Goal: Task Accomplishment & Management: Manage account settings

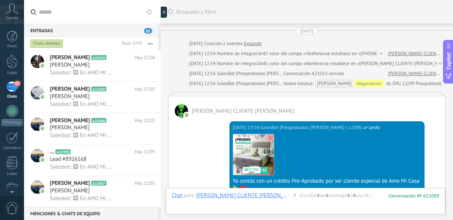
scroll to position [1428, 0]
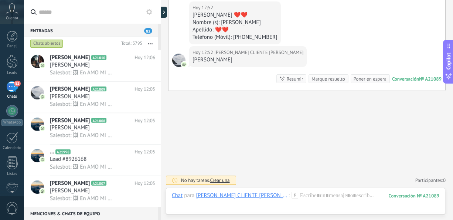
click at [14, 83] on div "82" at bounding box center [12, 86] width 12 height 11
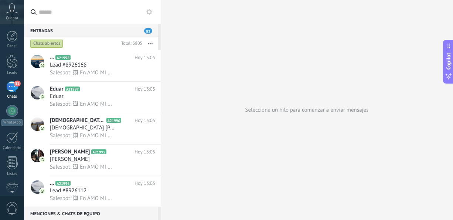
click at [14, 87] on div "81" at bounding box center [12, 86] width 12 height 11
click at [12, 86] on div "81" at bounding box center [12, 86] width 12 height 11
click at [149, 43] on button "button" at bounding box center [150, 43] width 16 height 13
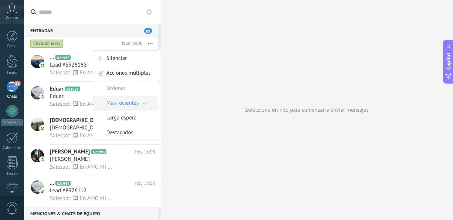
click at [128, 102] on span "Más recientes" at bounding box center [122, 103] width 33 height 15
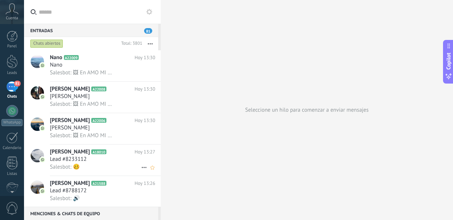
click at [96, 157] on div "Lead #8233112" at bounding box center [102, 159] width 105 height 7
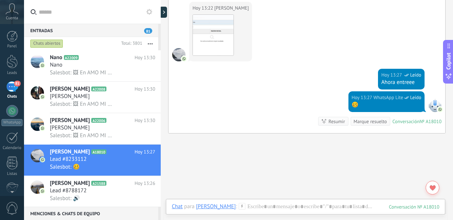
scroll to position [487, 0]
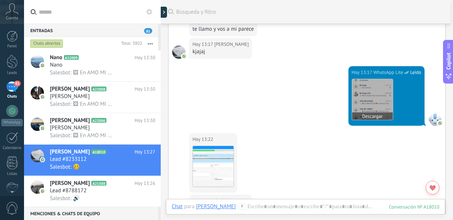
click at [365, 90] on img at bounding box center [372, 99] width 41 height 41
click at [219, 155] on img at bounding box center [213, 166] width 41 height 41
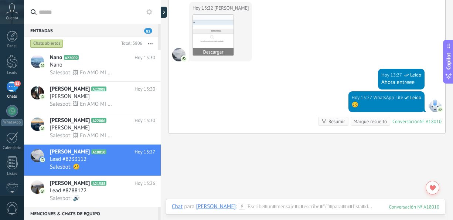
click at [208, 32] on img at bounding box center [213, 35] width 41 height 41
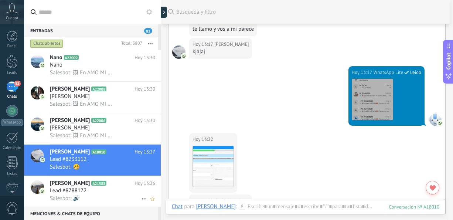
click at [85, 187] on h2 "[PERSON_NAME] A21588" at bounding box center [92, 183] width 85 height 7
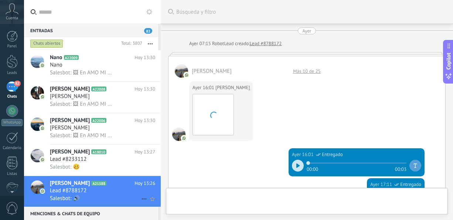
scroll to position [606, 0]
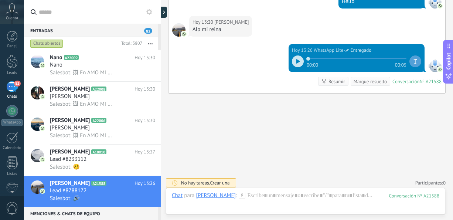
click at [292, 58] on div at bounding box center [298, 61] width 12 height 12
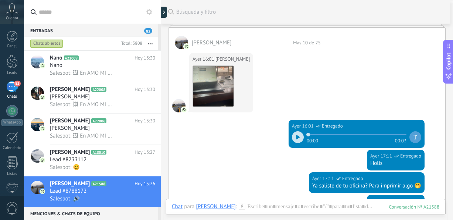
scroll to position [137, 0]
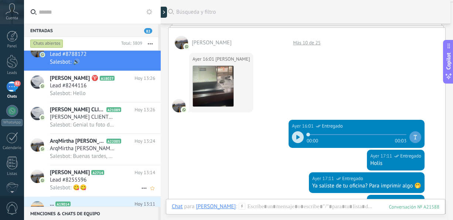
click at [92, 183] on div "Lead #8255596" at bounding box center [102, 179] width 105 height 7
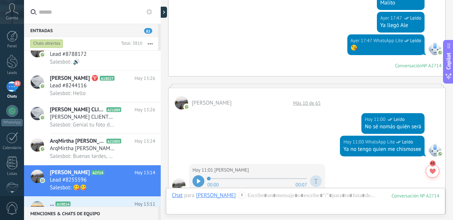
scroll to position [878, 0]
